Goal: Find specific page/section: Find specific page/section

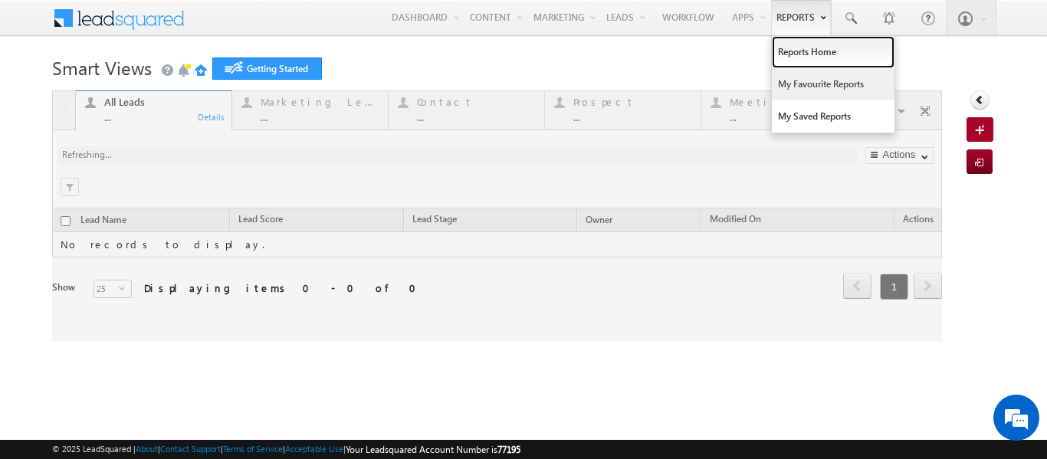
click at [781, 50] on link "Reports Home" at bounding box center [833, 52] width 123 height 32
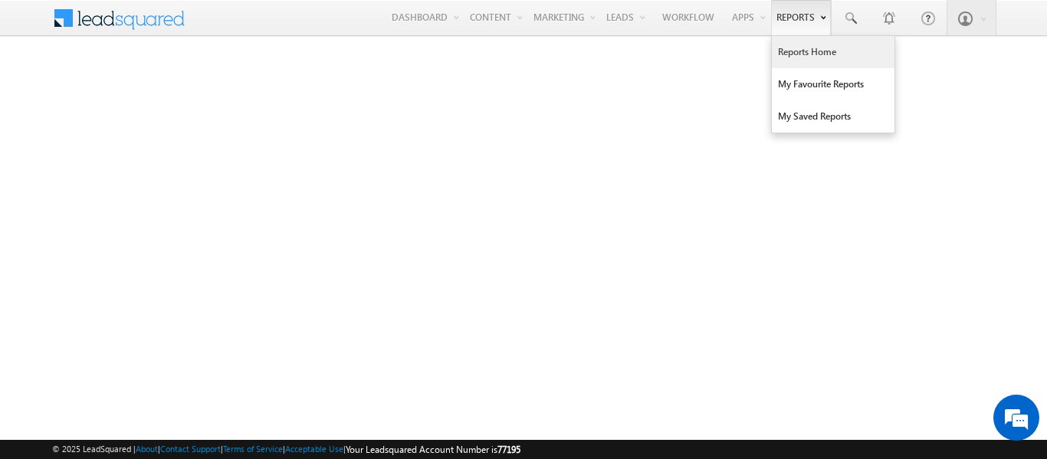
click at [809, 54] on link "Reports Home" at bounding box center [833, 52] width 123 height 32
